Goal: Task Accomplishment & Management: Use online tool/utility

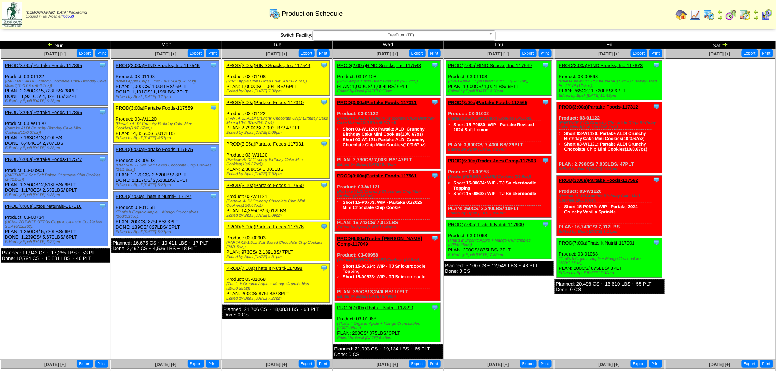
click at [166, 149] on link "PROD(6:00a)Partake Foods-117575" at bounding box center [153, 149] width 77 height 5
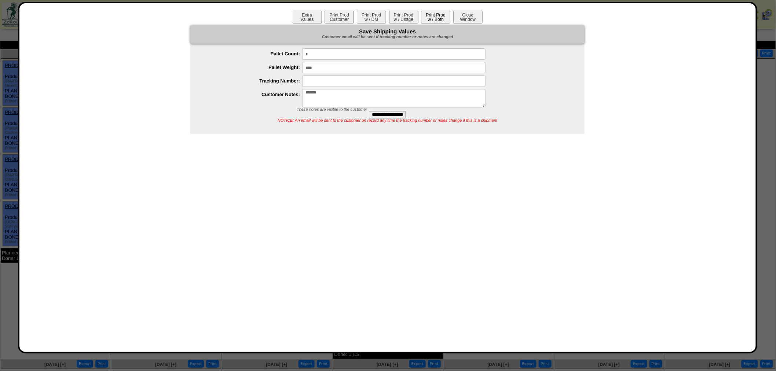
click at [432, 19] on button "Print Prod w / Both" at bounding box center [435, 17] width 29 height 13
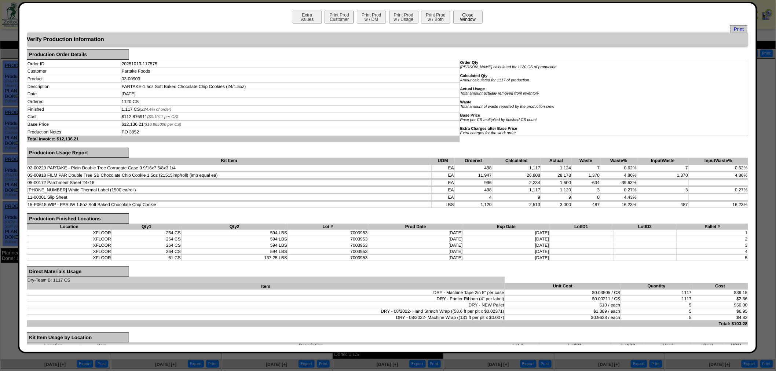
click at [461, 16] on button "Close Window" at bounding box center [467, 17] width 29 height 13
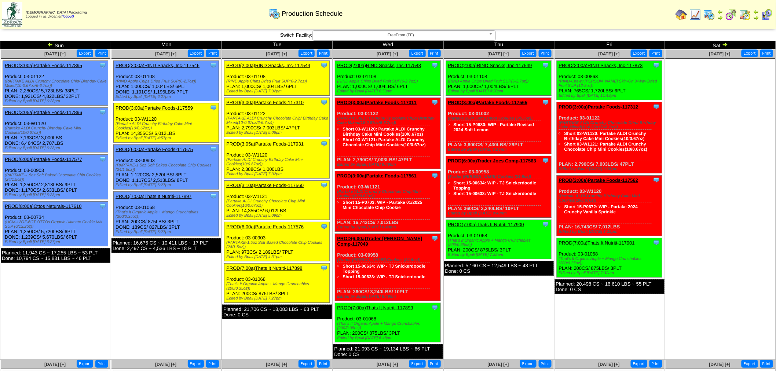
click at [684, 11] on img at bounding box center [681, 15] width 12 height 12
